Goal: Information Seeking & Learning: Learn about a topic

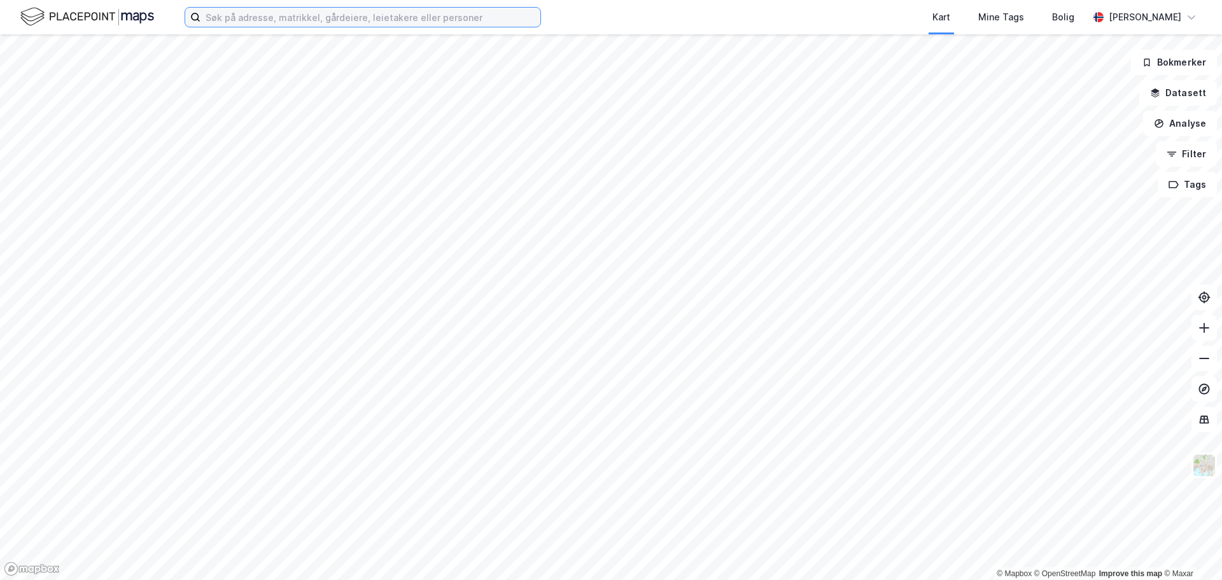
click at [326, 15] on input at bounding box center [370, 17] width 340 height 19
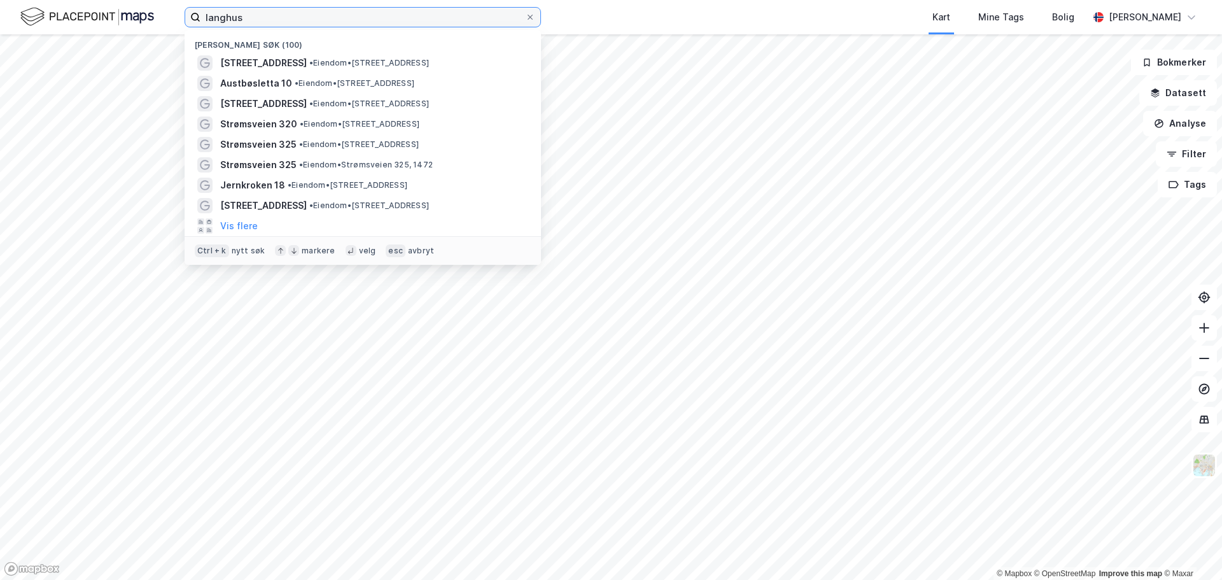
type input "langhus"
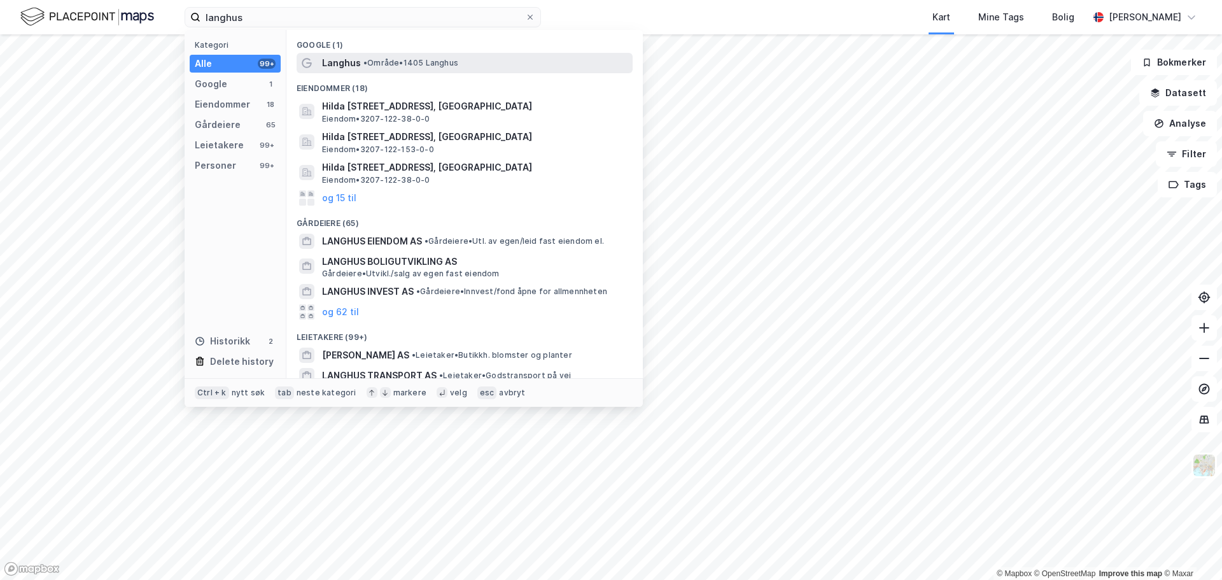
click at [396, 71] on div "Langhus • Område • 1405 [GEOGRAPHIC_DATA]" at bounding box center [464, 63] width 336 height 20
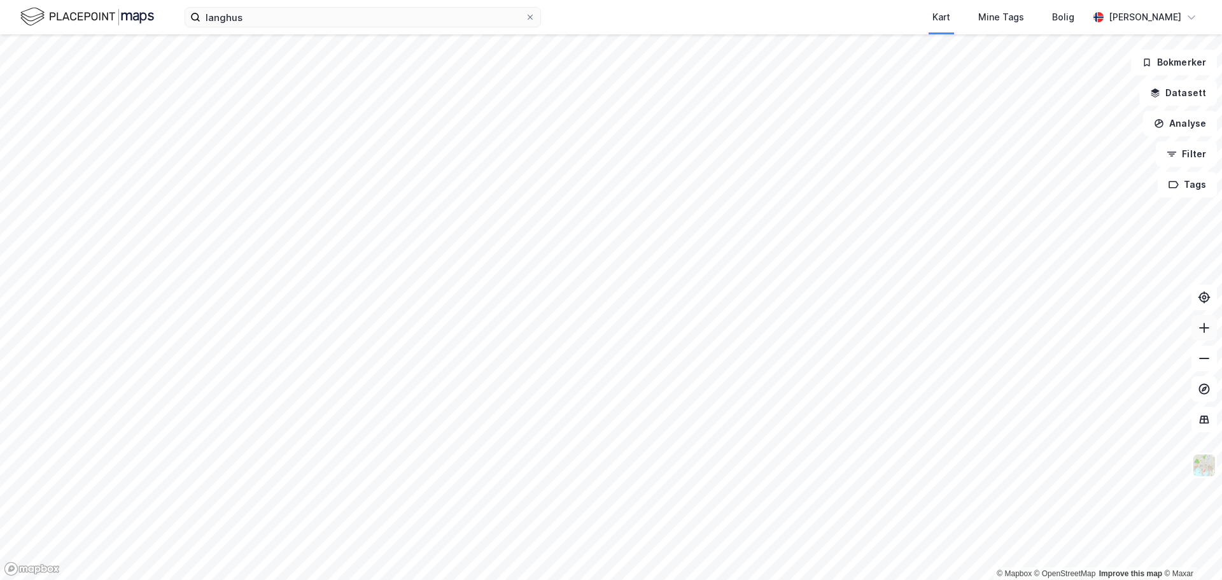
click at [1202, 332] on icon at bounding box center [1203, 327] width 13 height 13
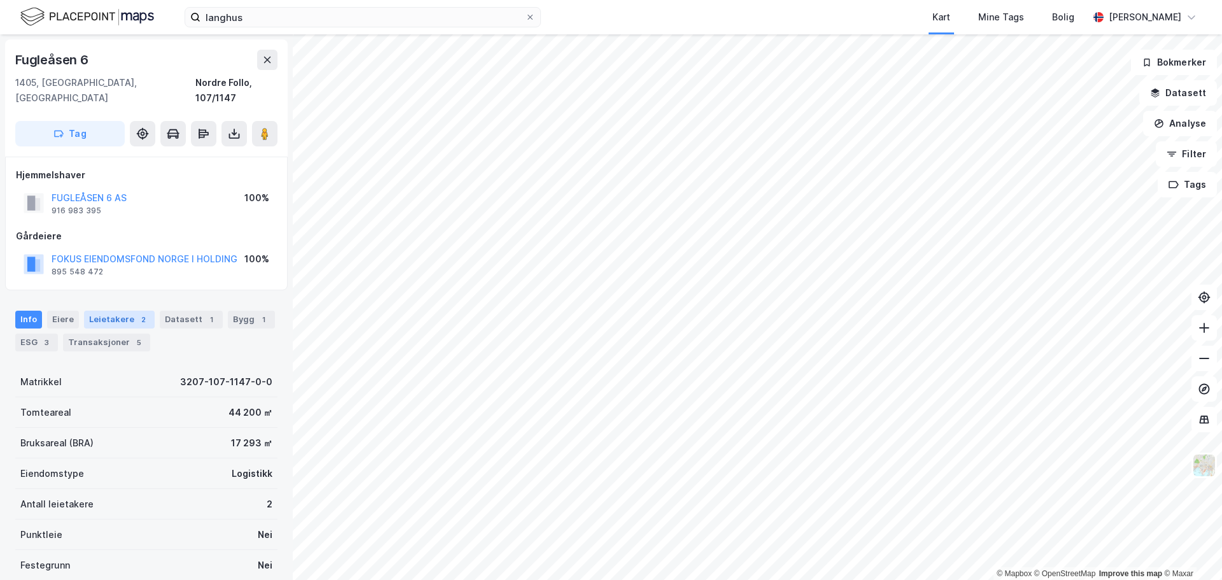
click at [103, 310] on div "Leietakere 2" at bounding box center [119, 319] width 71 height 18
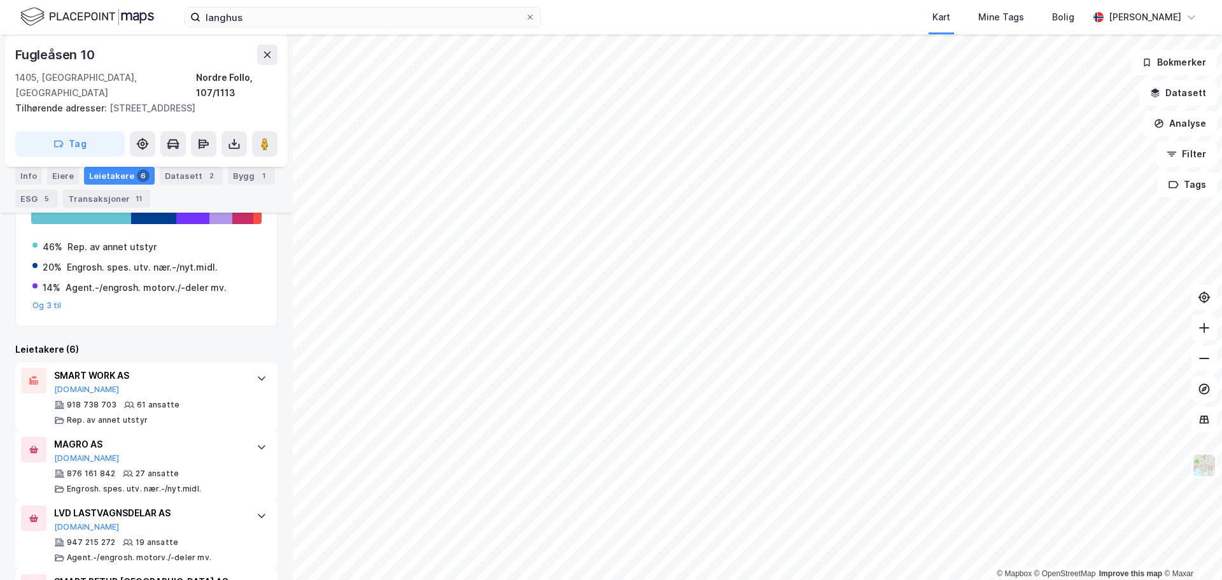
scroll to position [253, 0]
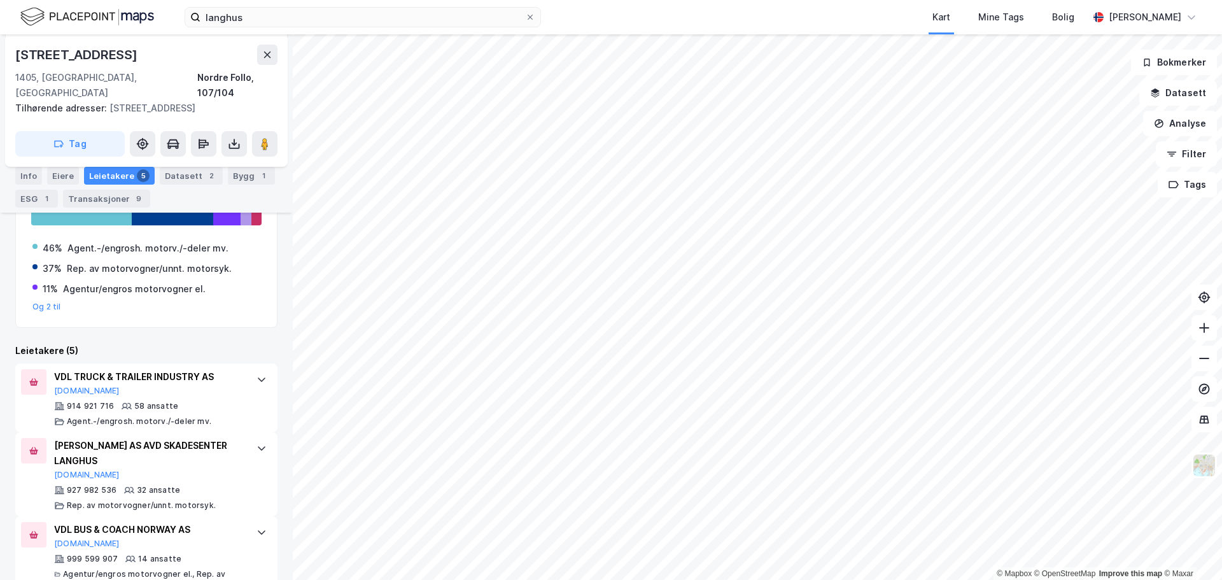
scroll to position [254, 0]
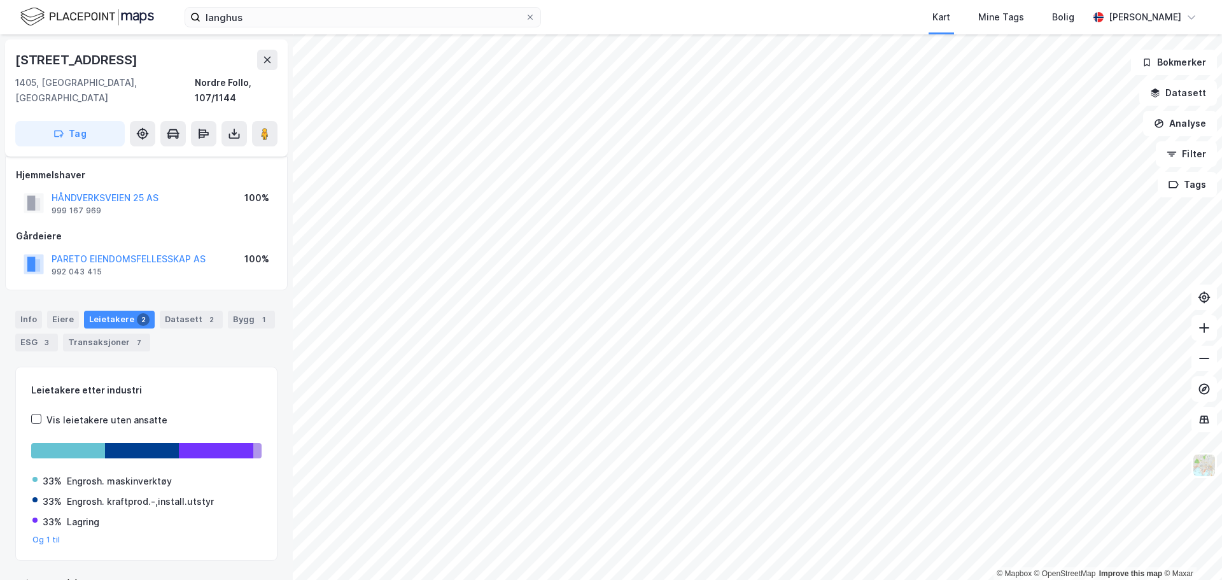
scroll to position [17, 0]
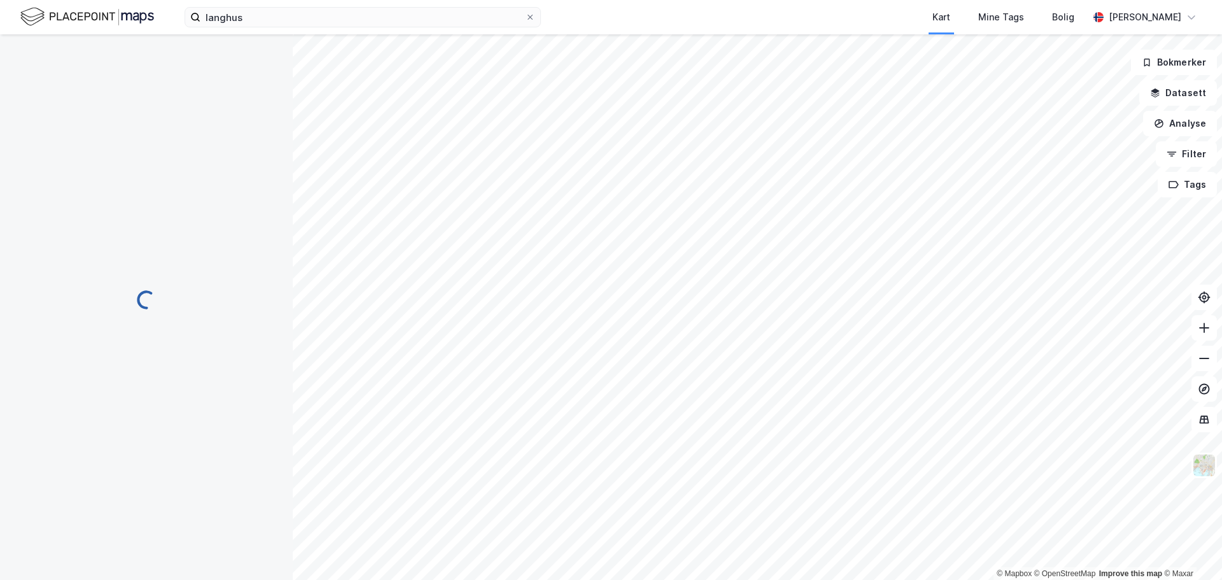
scroll to position [1, 0]
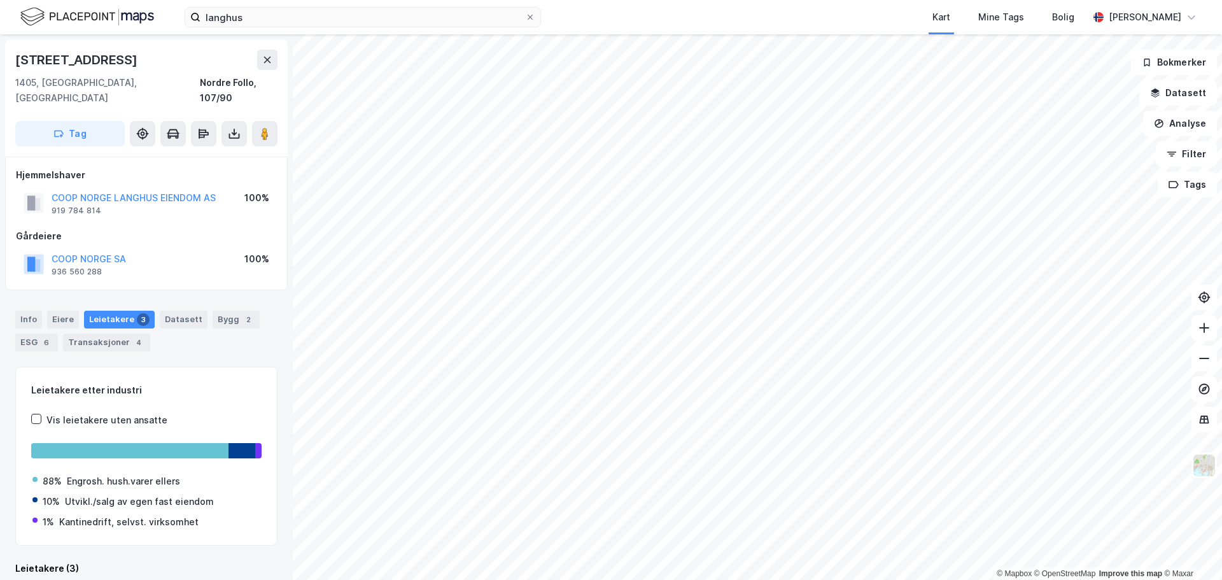
scroll to position [1, 0]
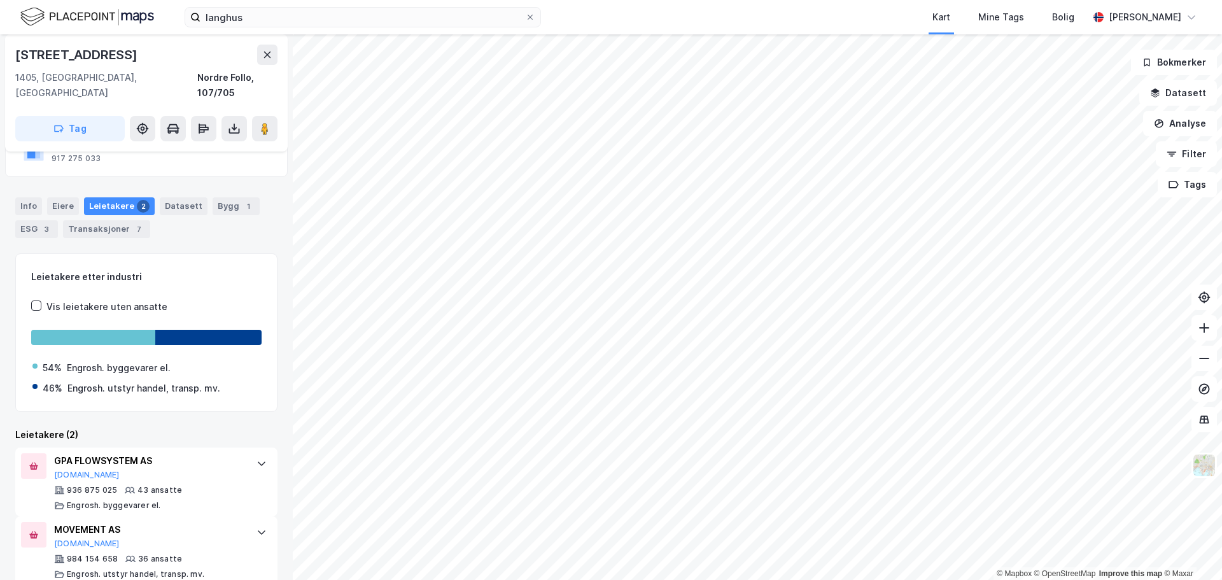
scroll to position [118, 0]
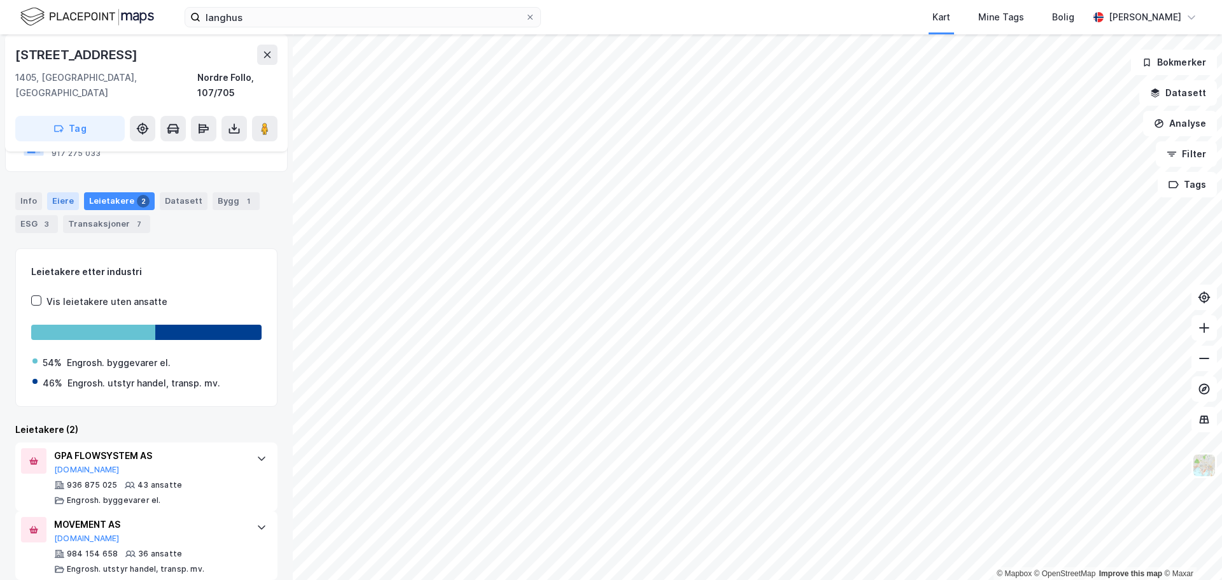
click at [74, 192] on div "Eiere" at bounding box center [63, 201] width 32 height 18
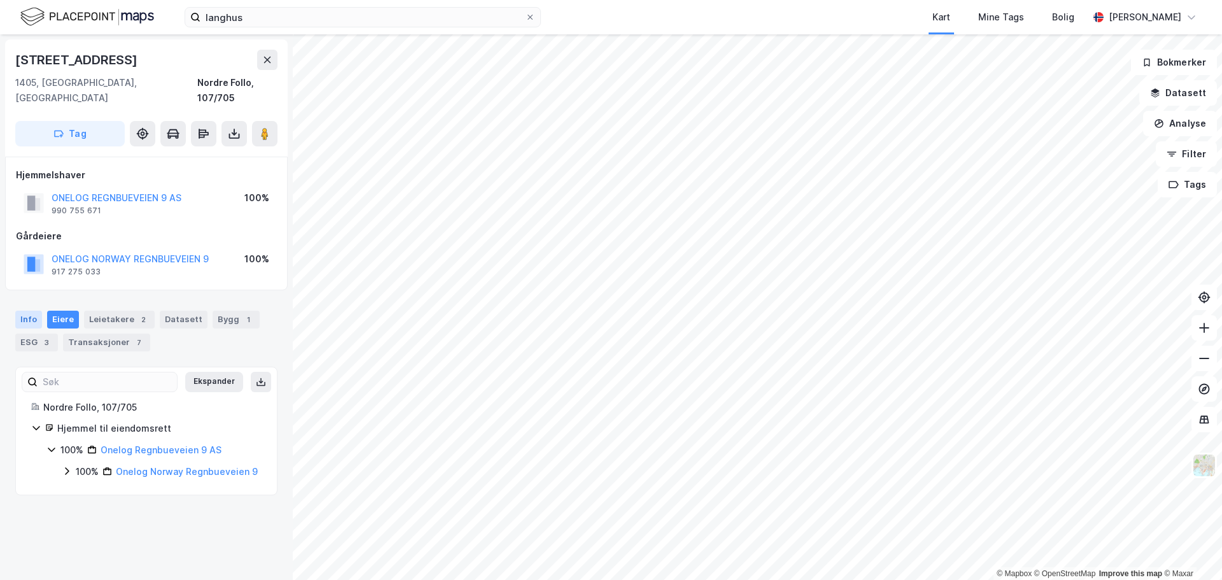
drag, startPoint x: 25, startPoint y: 296, endPoint x: 27, endPoint y: 302, distance: 6.6
click at [25, 310] on div "Info" at bounding box center [28, 319] width 27 height 18
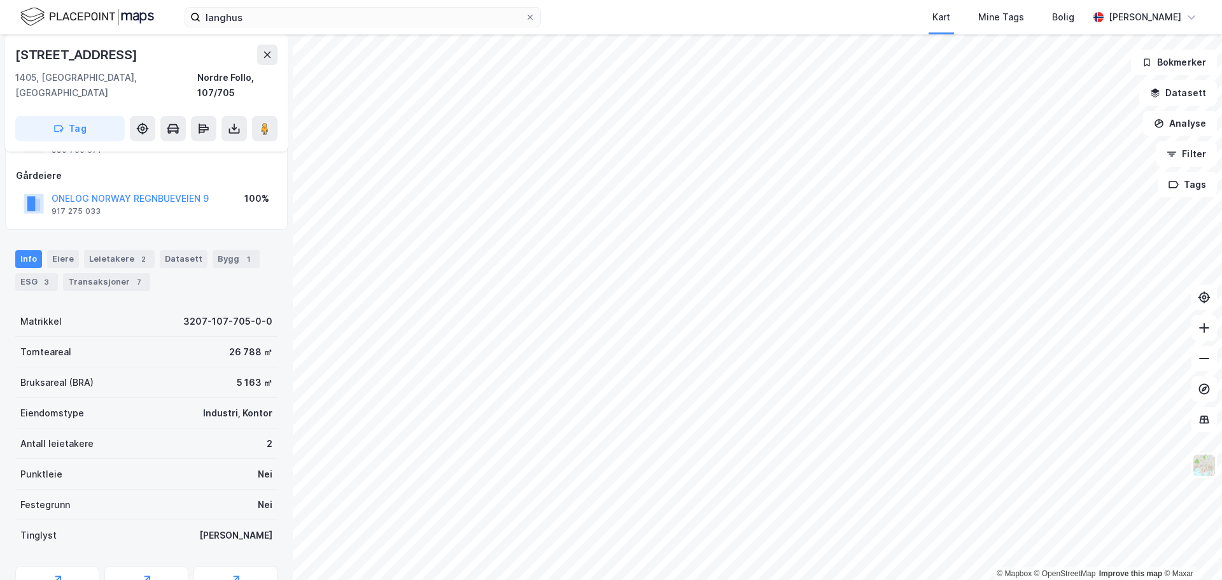
scroll to position [70, 0]
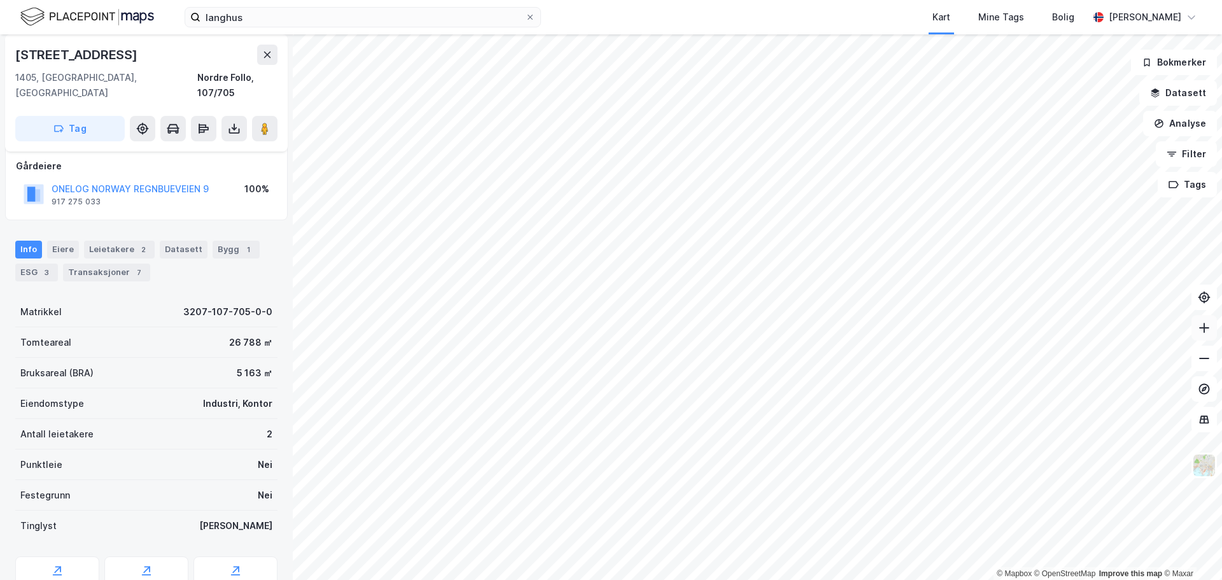
click at [1213, 337] on button at bounding box center [1203, 327] width 25 height 25
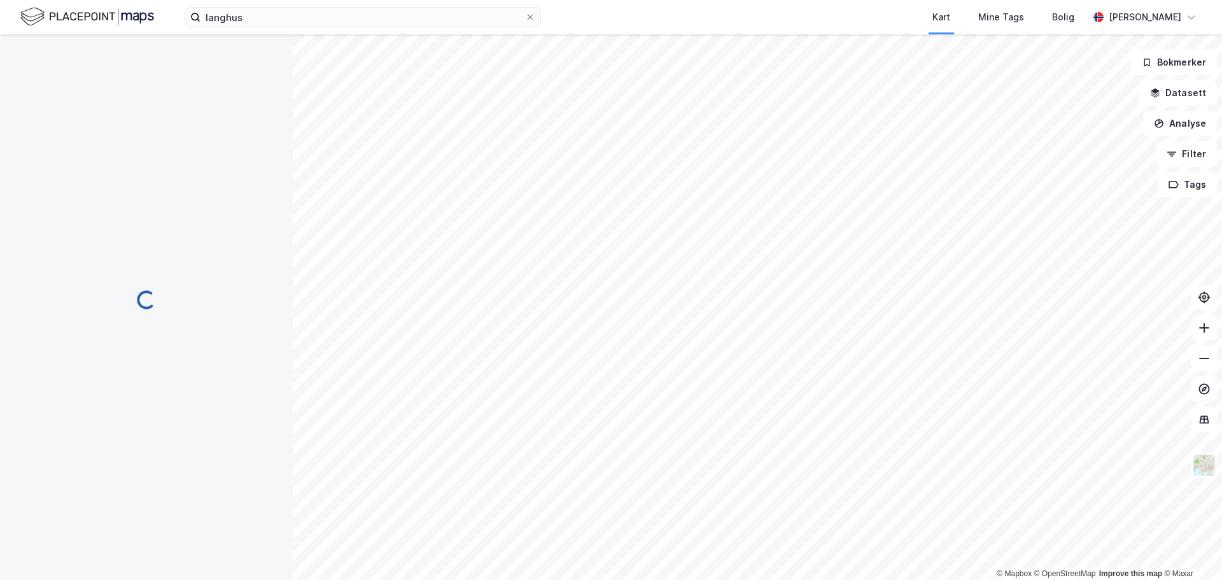
scroll to position [70, 0]
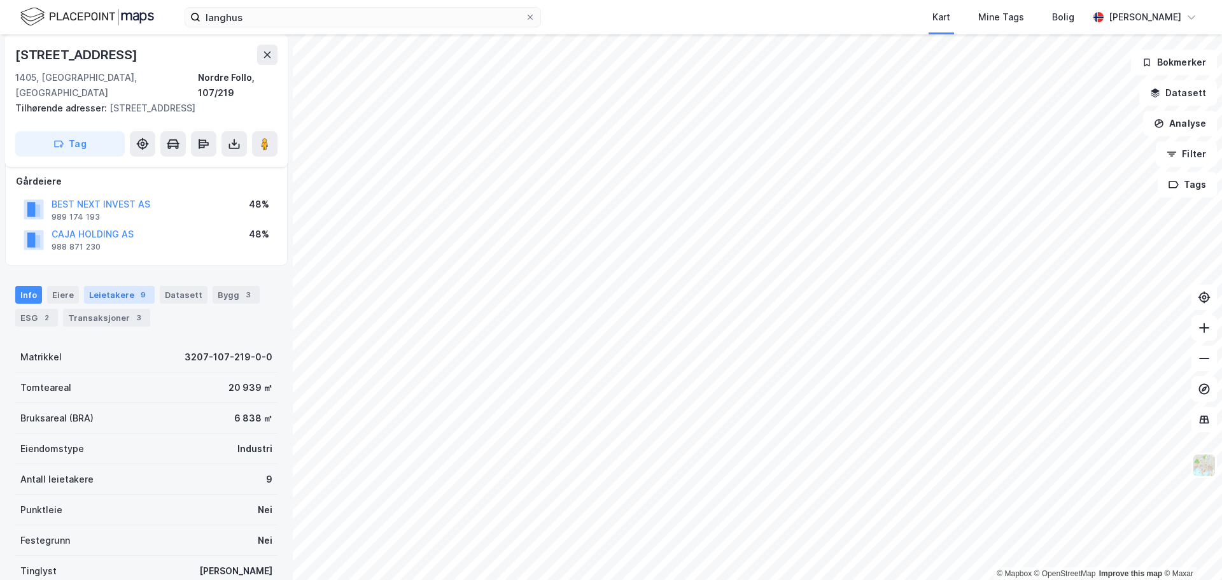
click at [139, 288] on div "9" at bounding box center [143, 294] width 13 height 13
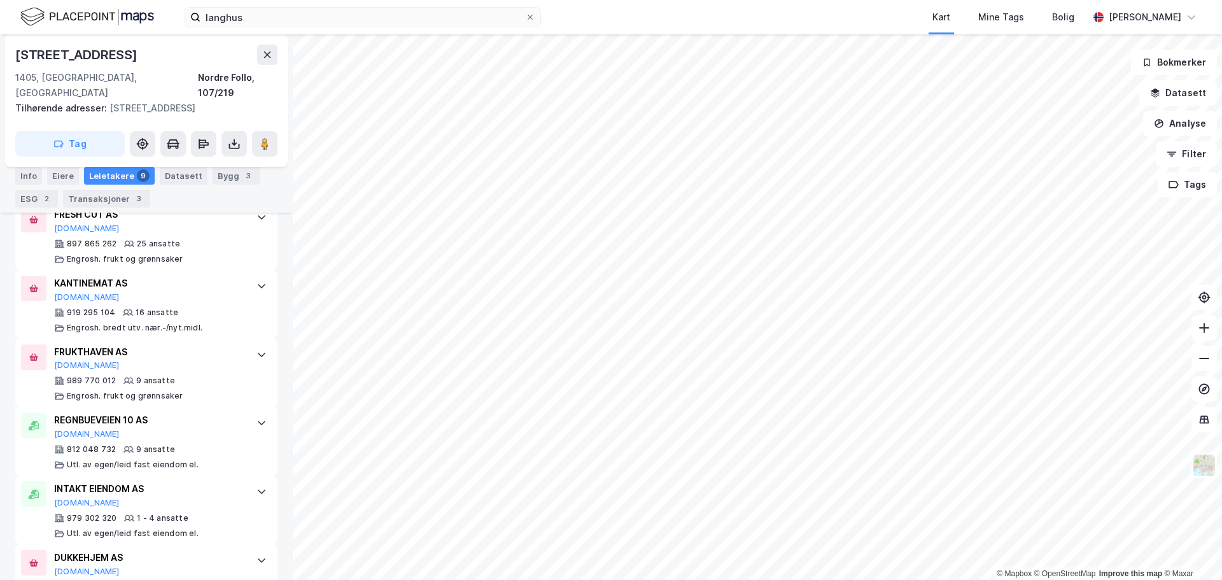
scroll to position [534, 0]
